Goal: Check status

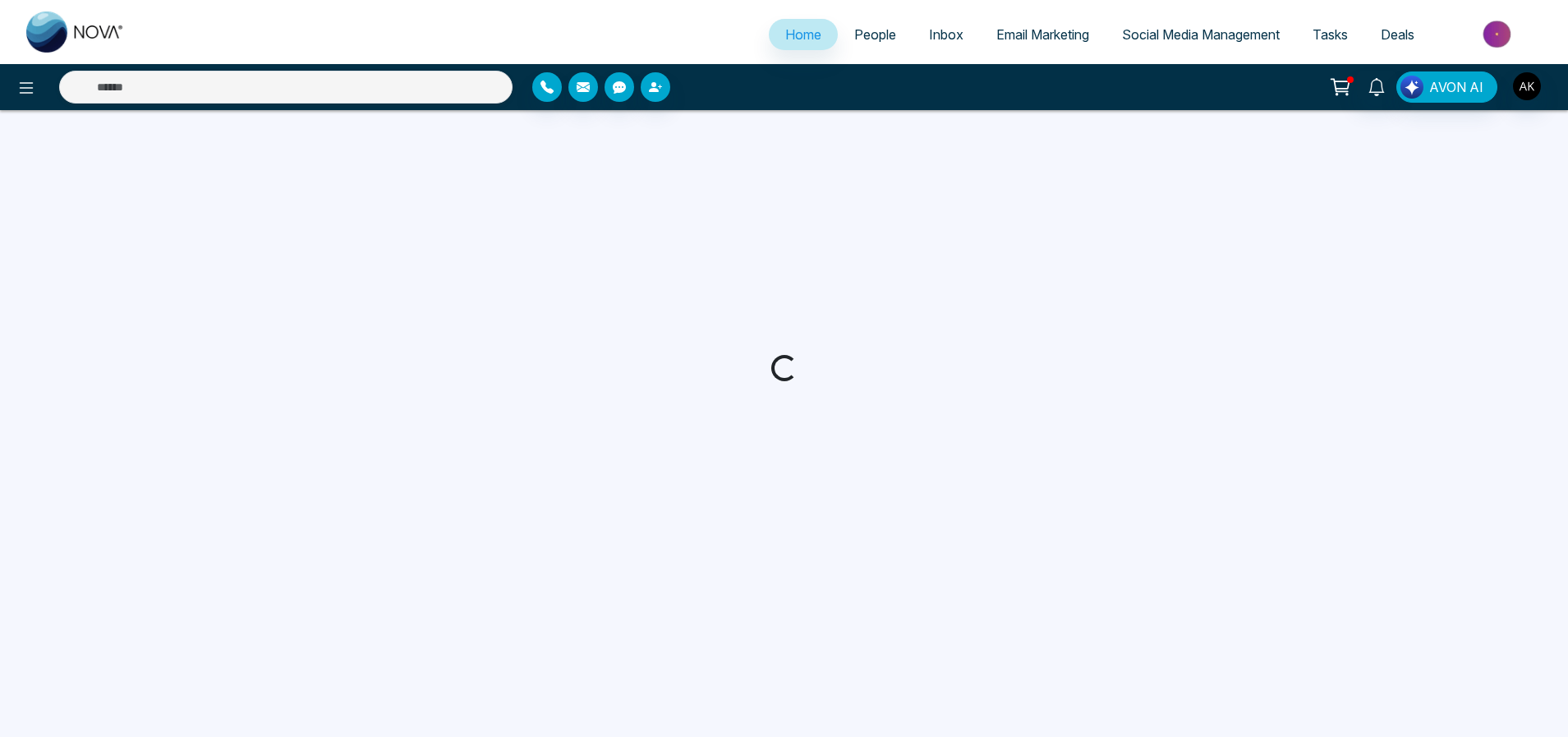
select select "*"
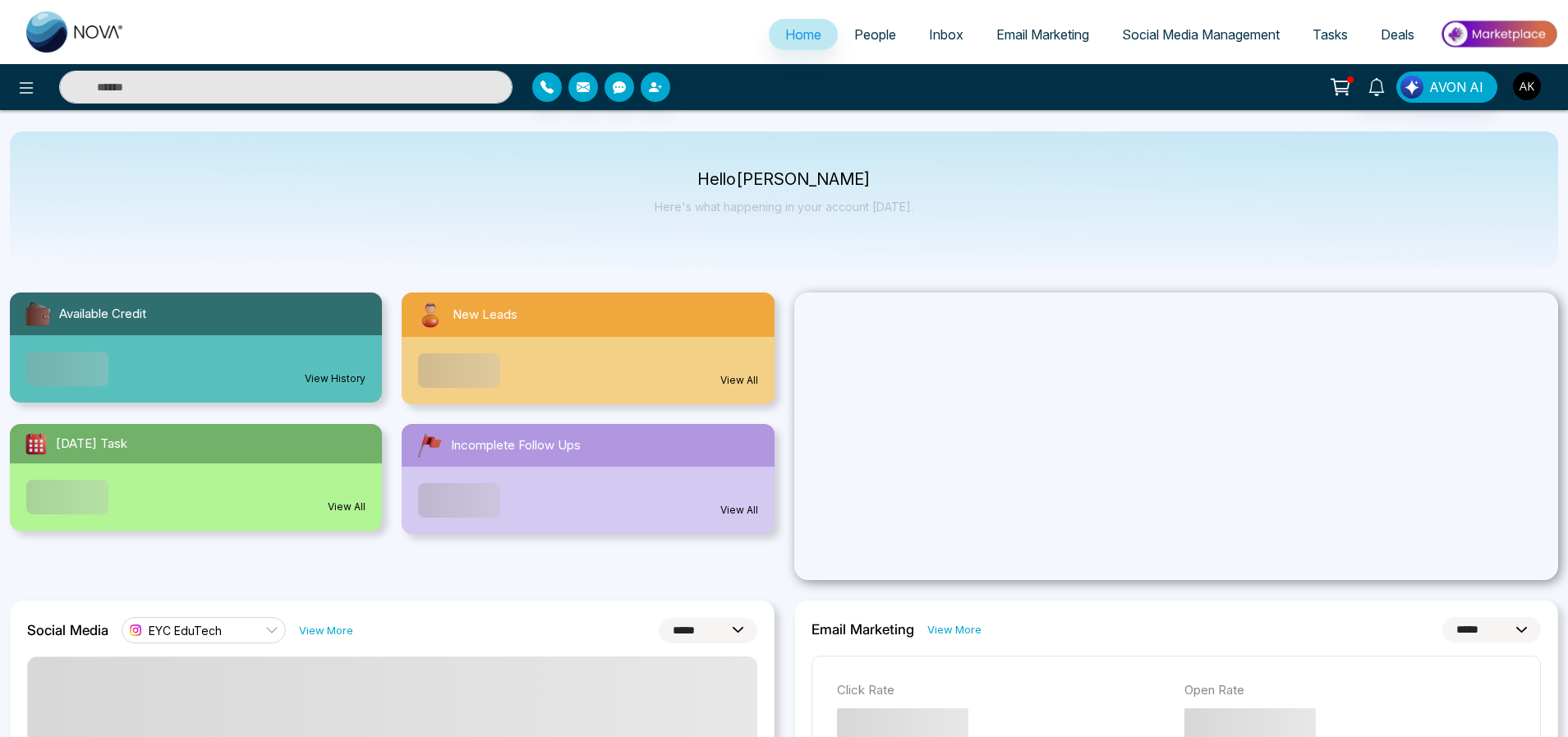
click at [1522, 91] on img "button" at bounding box center [1527, 86] width 28 height 28
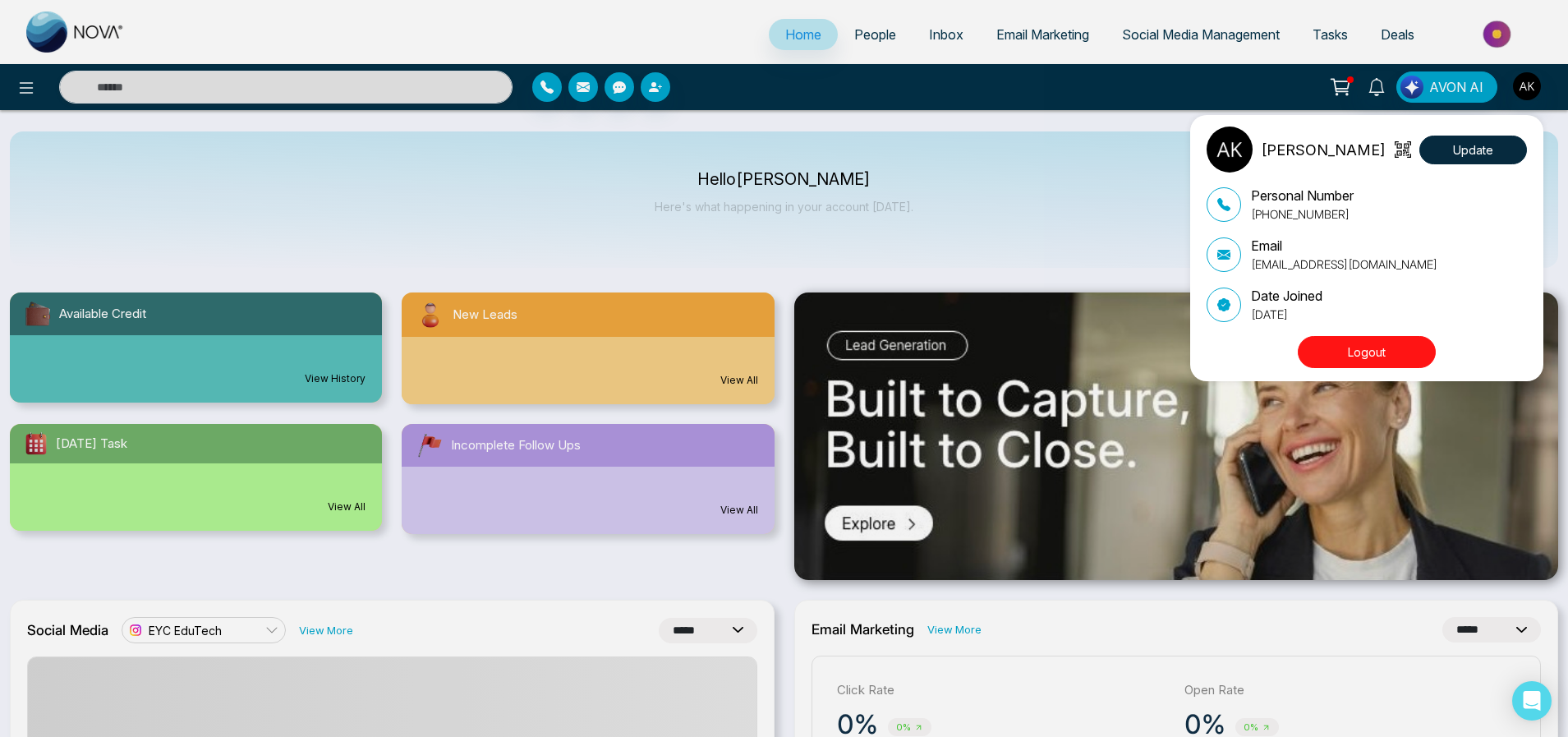
click at [952, 198] on div "[PERSON_NAME] Update Personal Number [PHONE_NUMBER] Email [EMAIL_ADDRESS][DOMAI…" at bounding box center [784, 368] width 1568 height 737
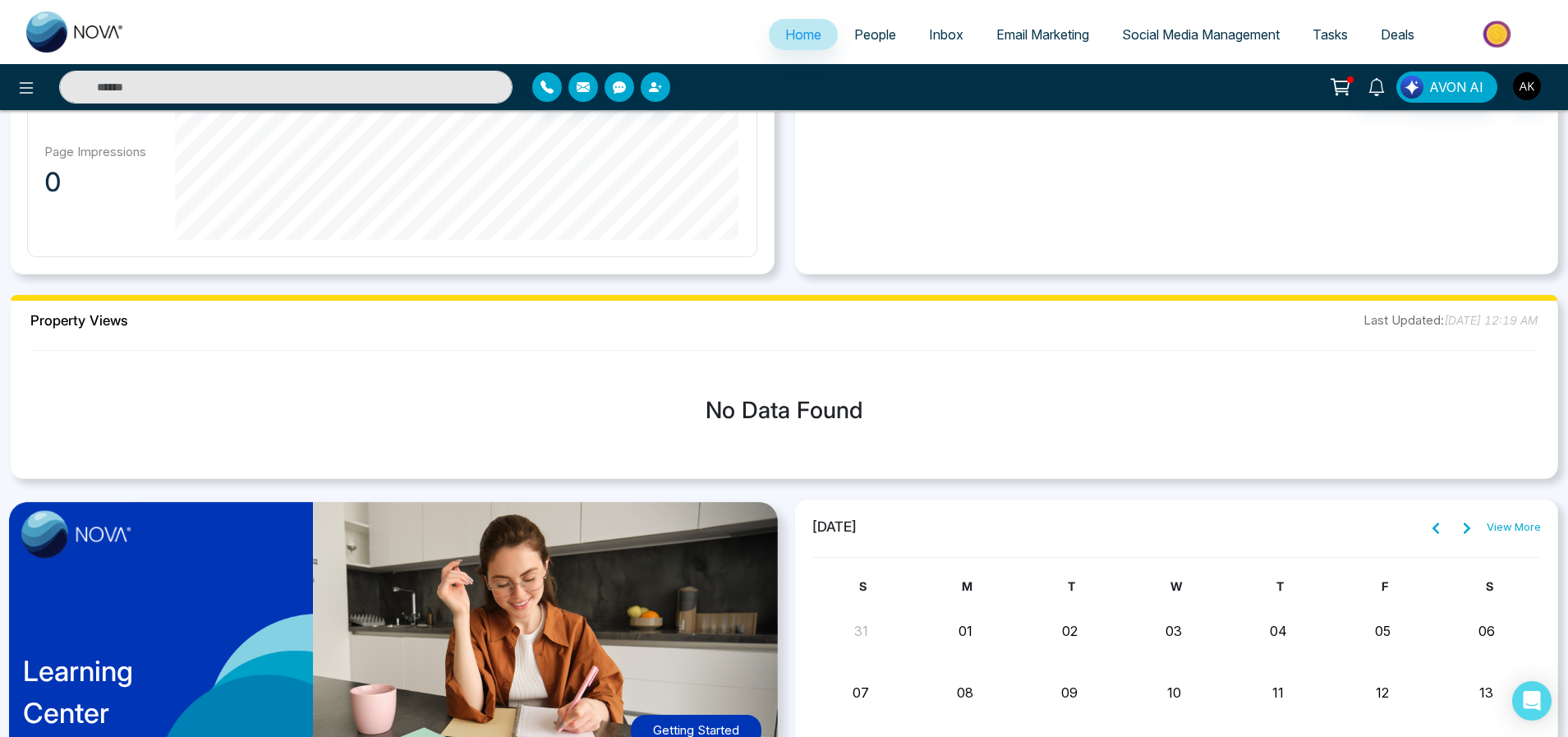
scroll to position [1130, 0]
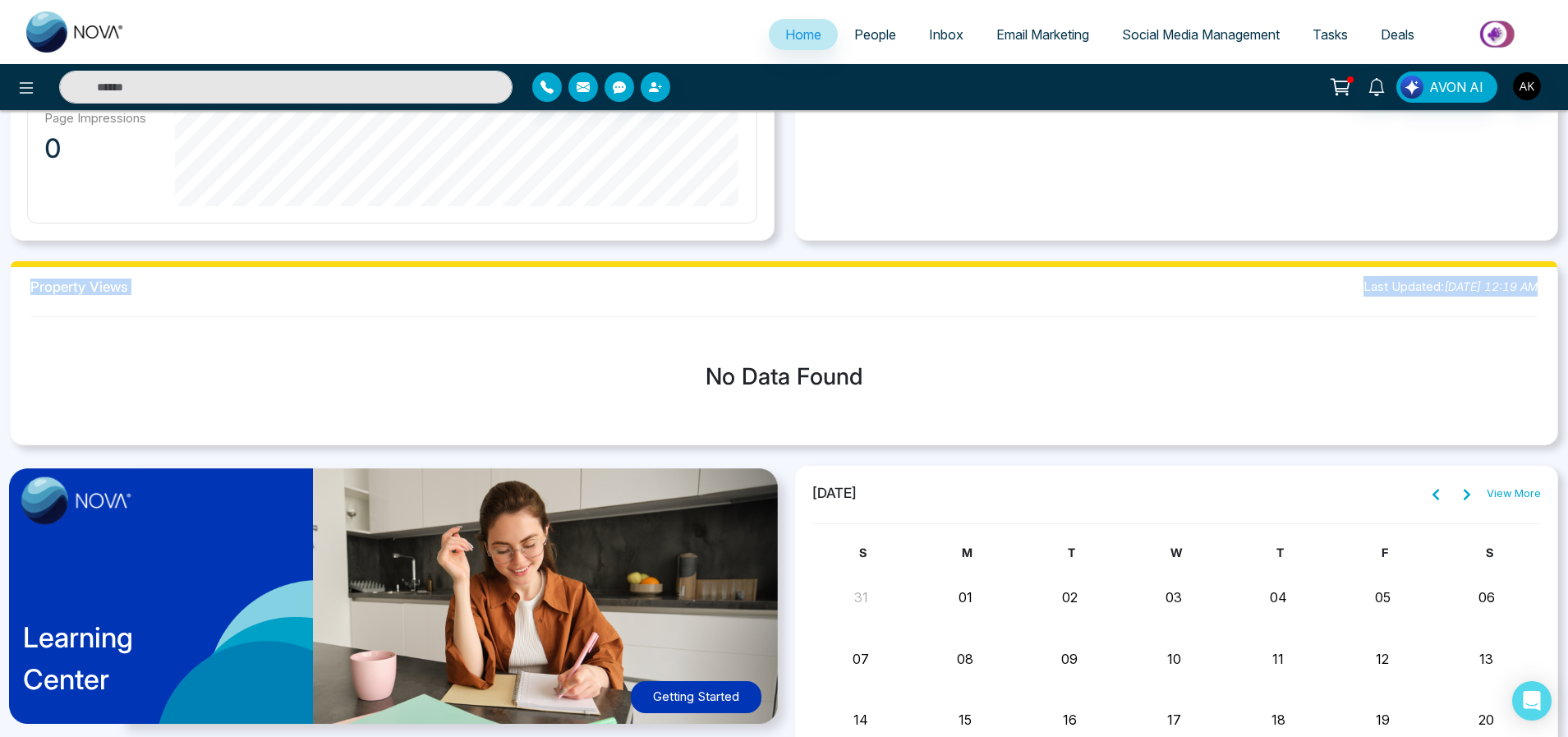
drag, startPoint x: 33, startPoint y: 289, endPoint x: 168, endPoint y: 296, distance: 135.2
click at [168, 296] on div "Property Views Last Updated: [DATE] 12:19 AM No Data Found" at bounding box center [784, 352] width 1548 height 185
click at [164, 294] on div "Property Views Last Updated: [DATE] 12:19 AM" at bounding box center [784, 286] width 1507 height 21
drag, startPoint x: 29, startPoint y: 285, endPoint x: 156, endPoint y: 285, distance: 127.0
click at [156, 285] on div "Property Views Last Updated: [DATE] 12:19 AM No Data Found" at bounding box center [784, 352] width 1548 height 185
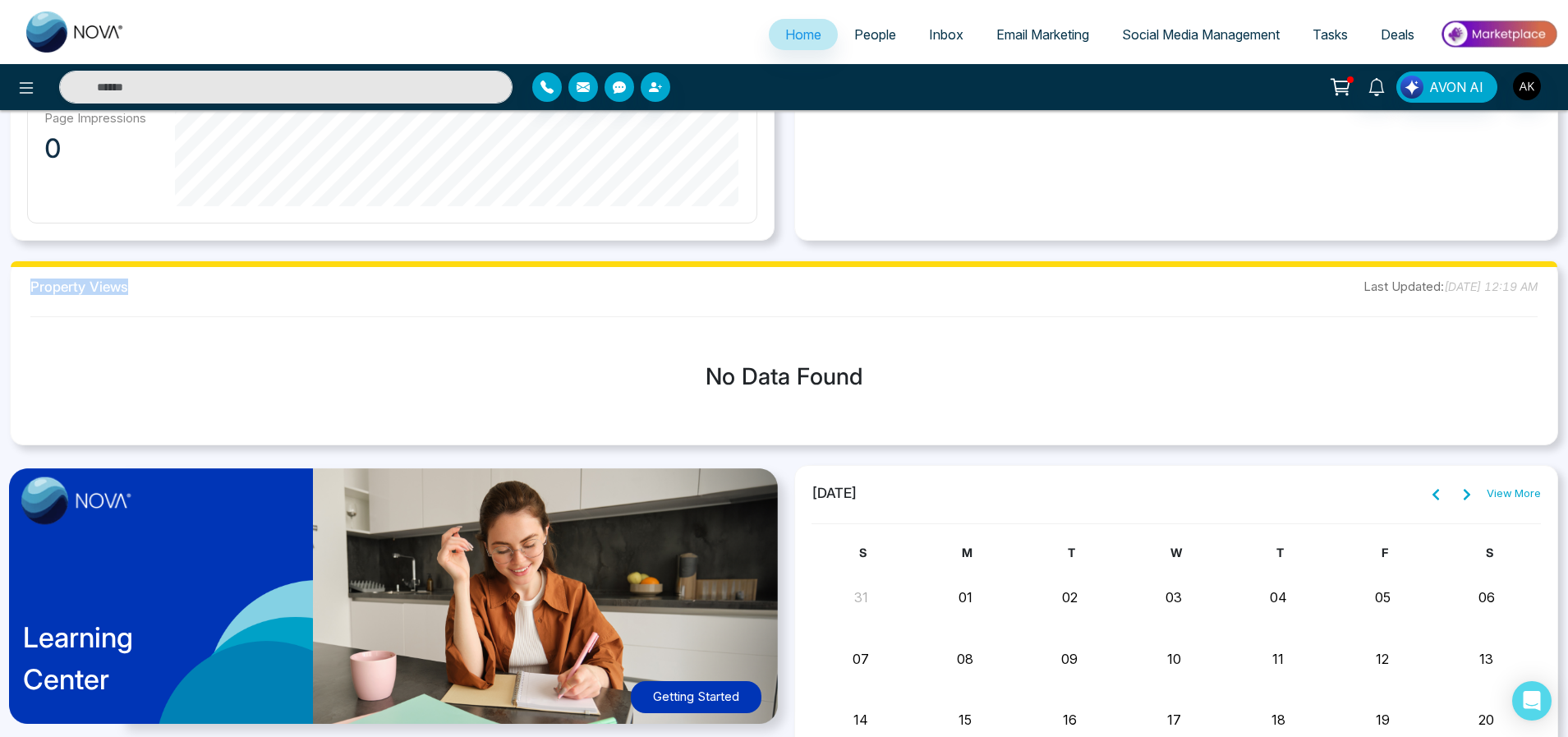
copy h2 "Property Views"
